Goal: Information Seeking & Learning: Understand process/instructions

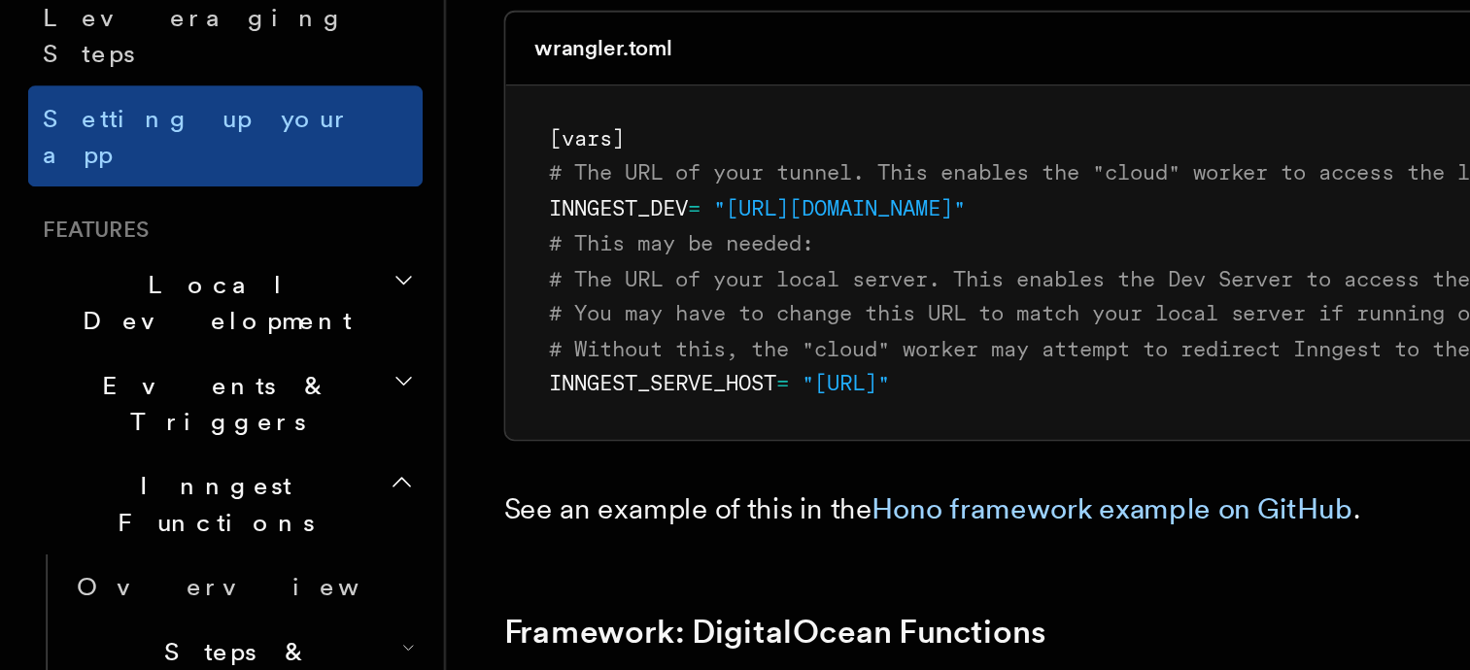
scroll to position [136, 0]
